Goal: Task Accomplishment & Management: Manage account settings

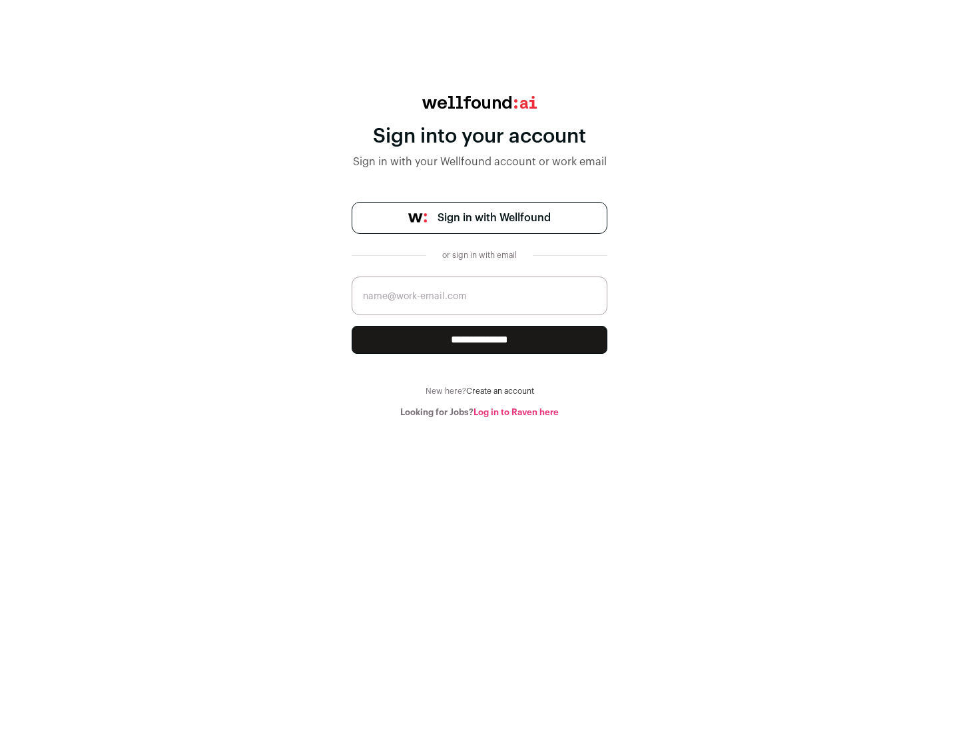
click at [493, 218] on span "Sign in with Wellfound" at bounding box center [494, 218] width 113 height 16
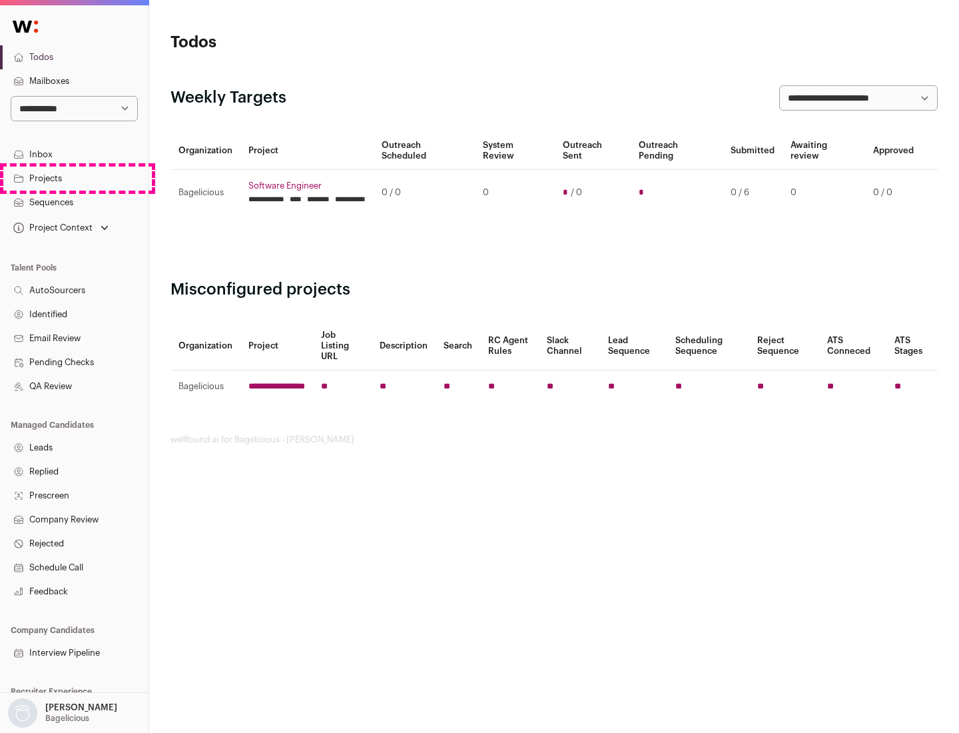
click at [74, 178] on link "Projects" at bounding box center [74, 178] width 148 height 24
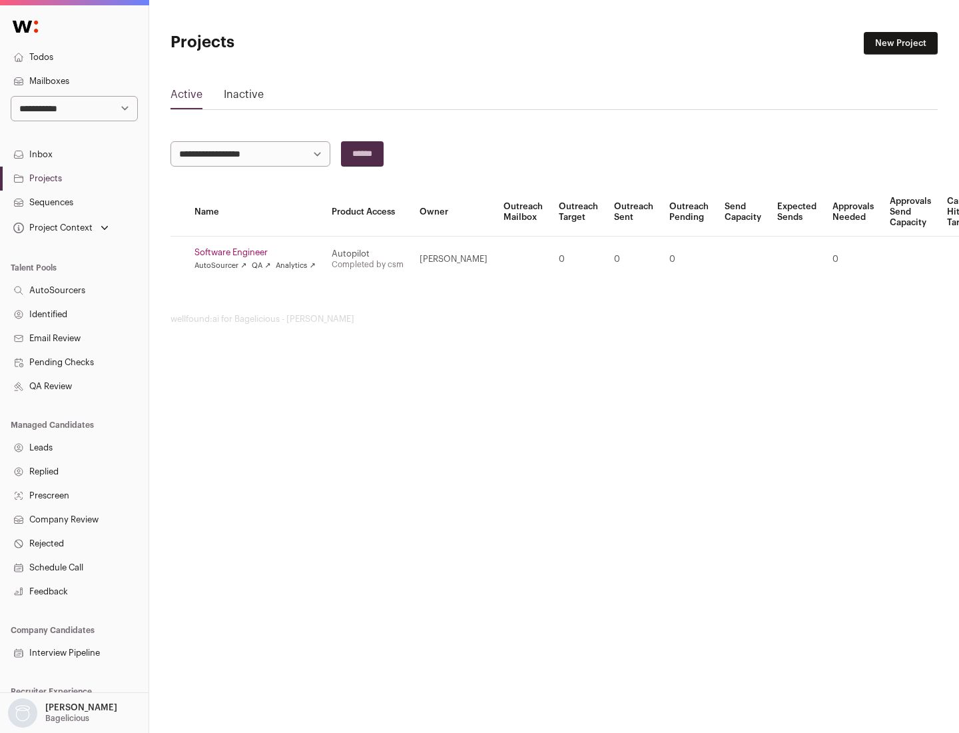
click at [259, 252] on link "Software Engineer" at bounding box center [254, 252] width 121 height 11
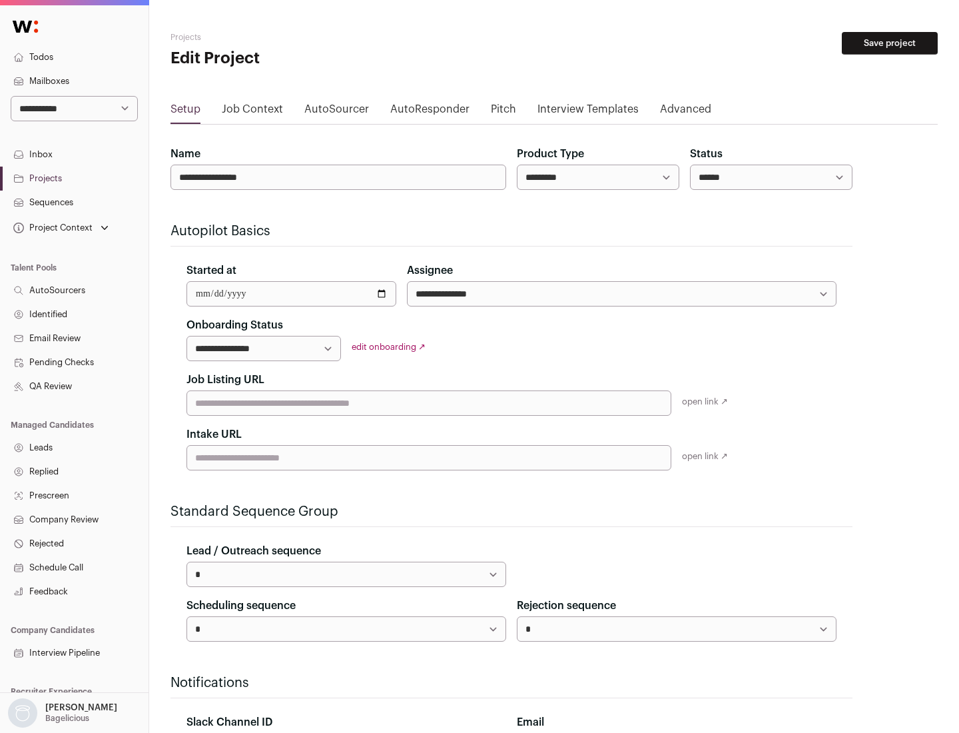
click at [890, 43] on button "Save project" at bounding box center [890, 43] width 96 height 23
